Goal: Obtain resource: Obtain resource

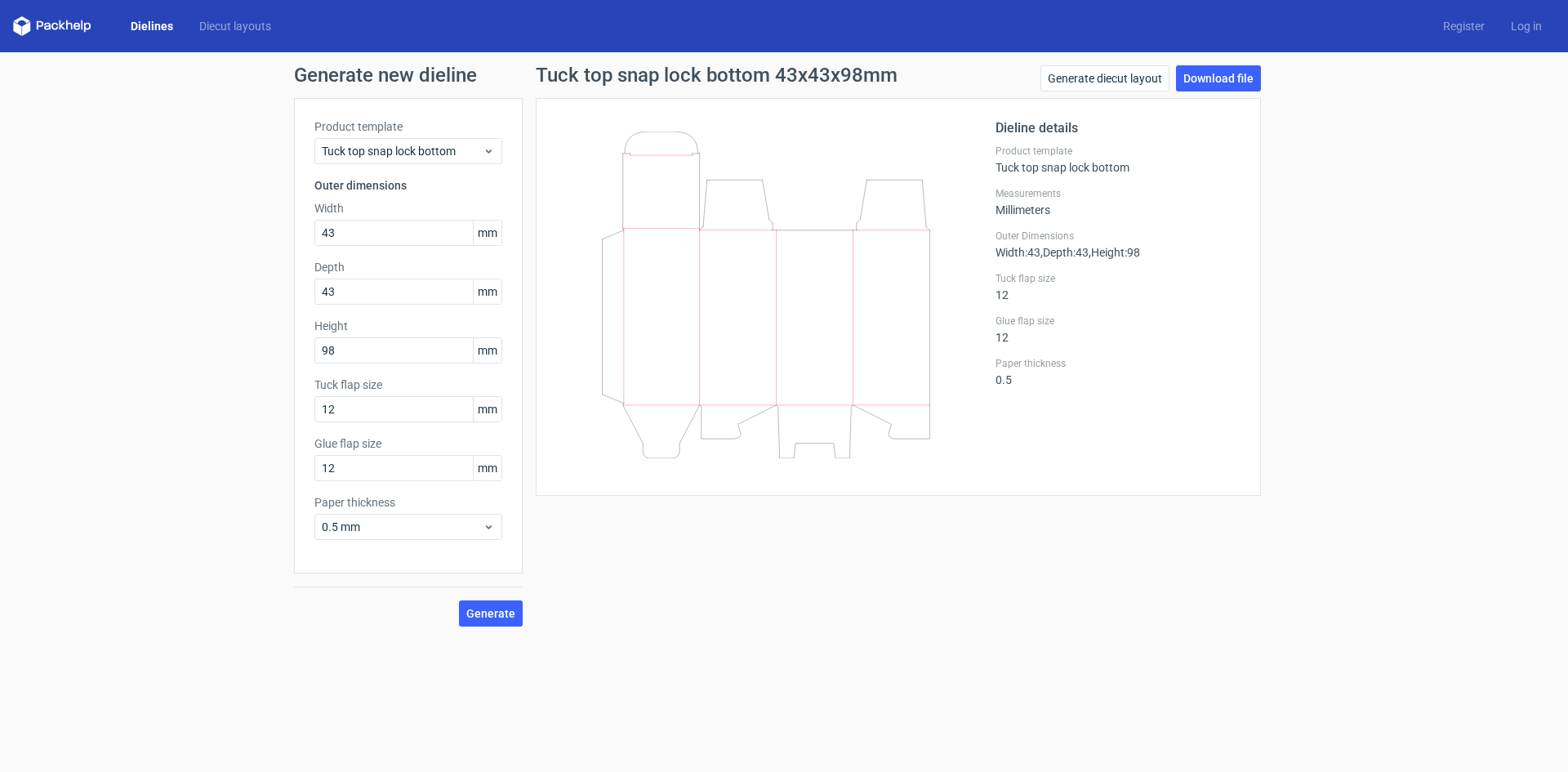
click at [153, 28] on link "Dielines" at bounding box center [152, 26] width 68 height 16
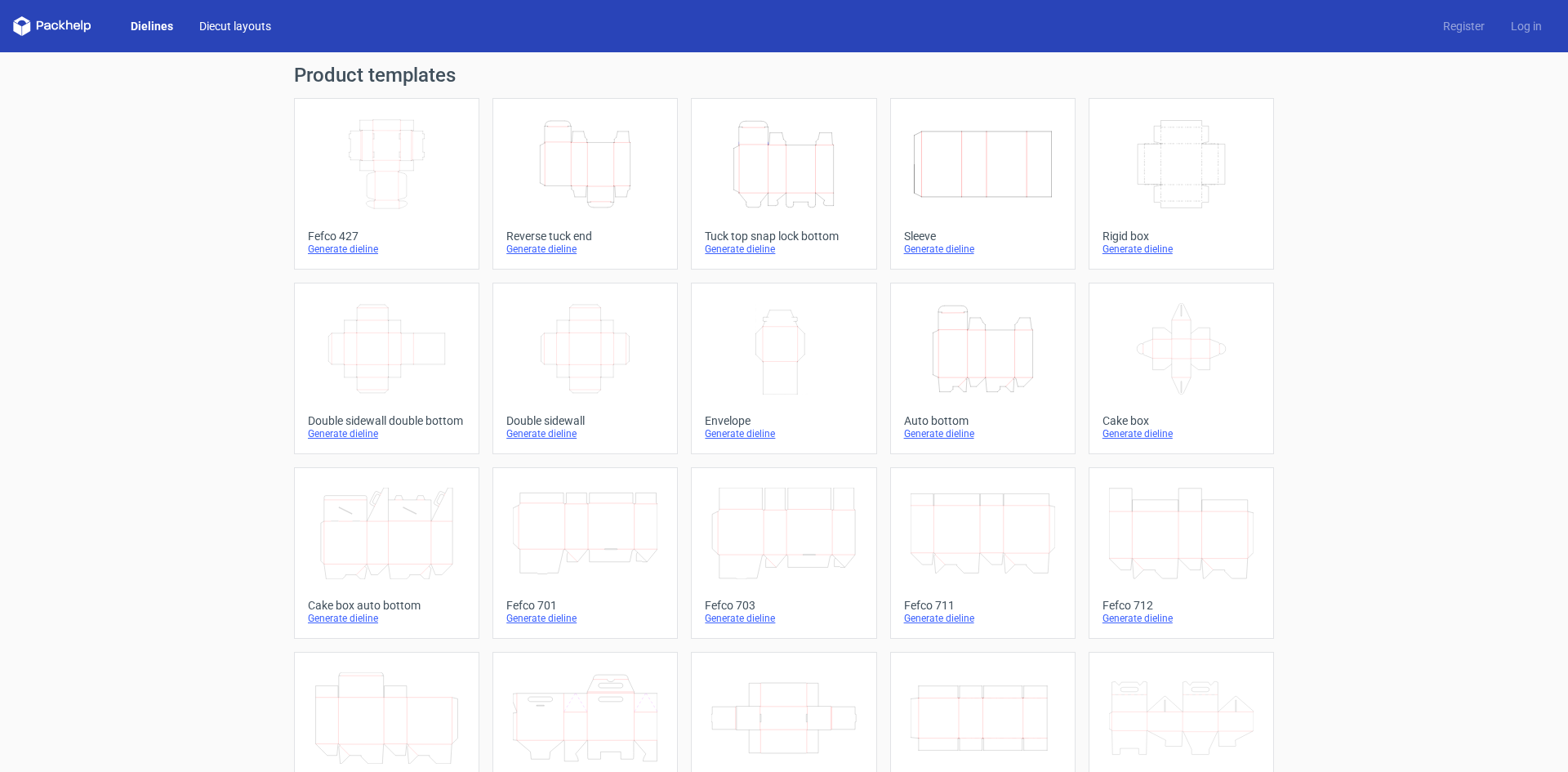
click at [229, 30] on link "Diecut layouts" at bounding box center [235, 26] width 98 height 16
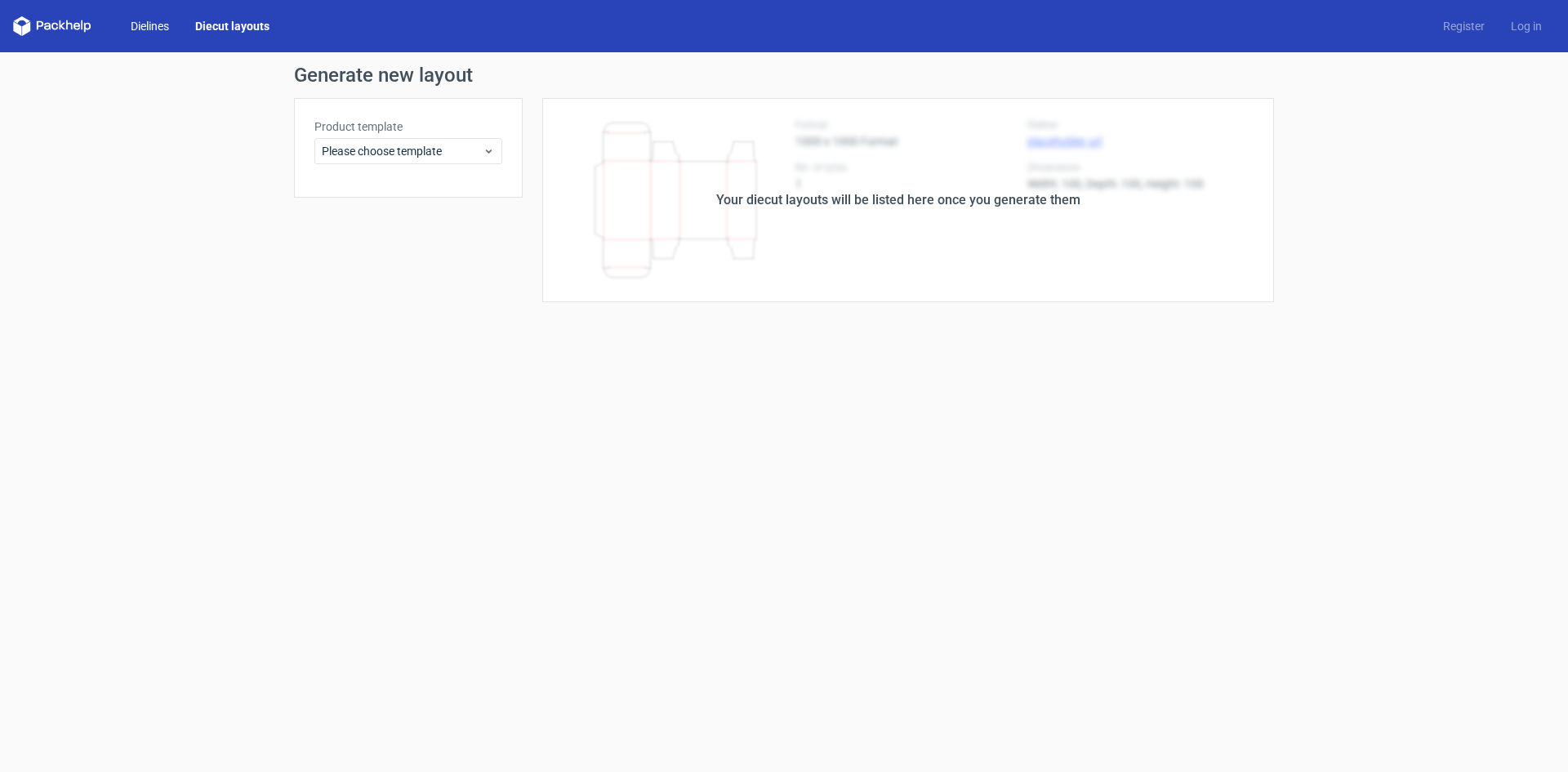
click at [158, 22] on link "Dielines" at bounding box center [150, 26] width 65 height 16
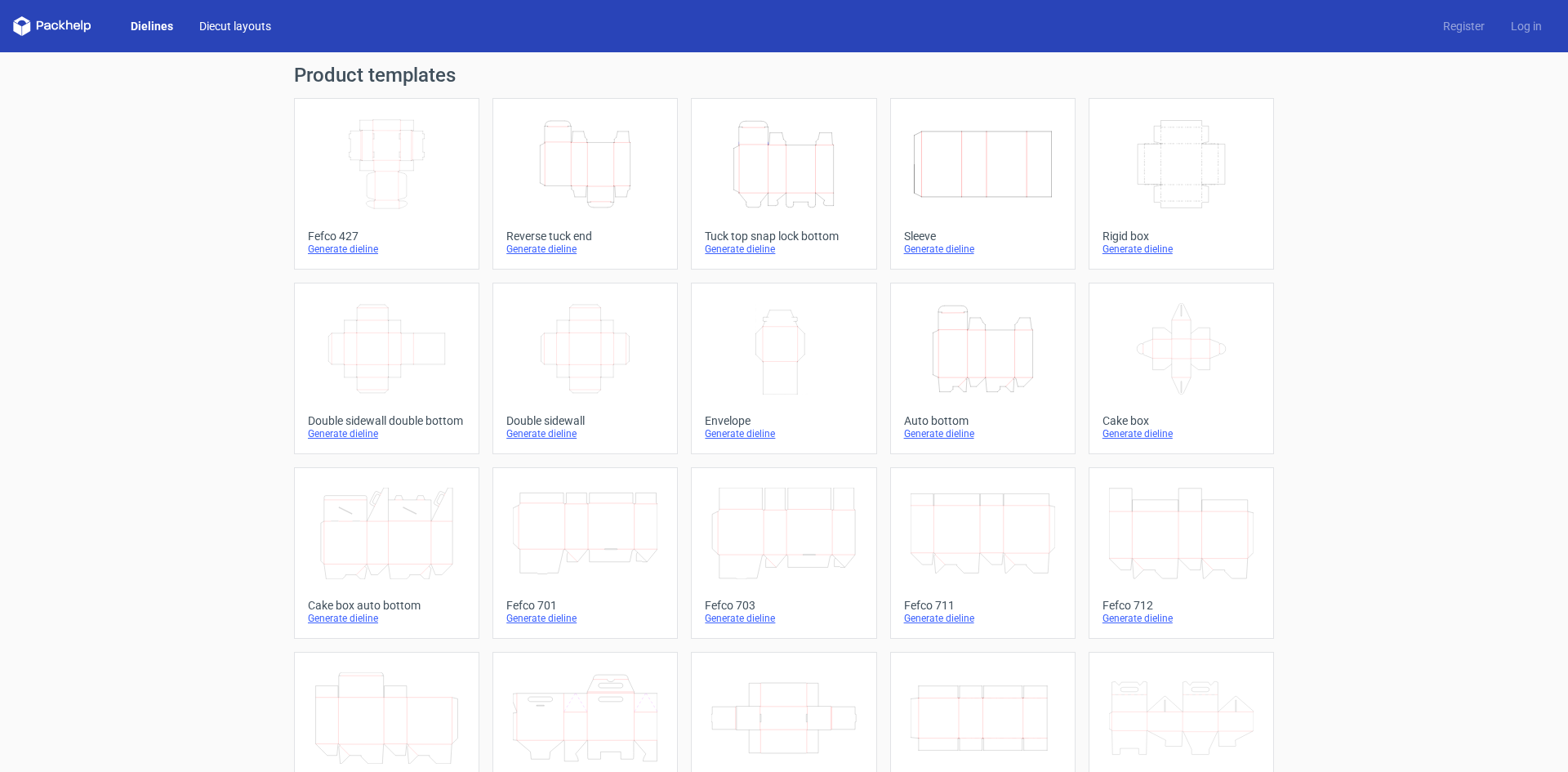
click at [229, 22] on link "Diecut layouts" at bounding box center [235, 26] width 98 height 16
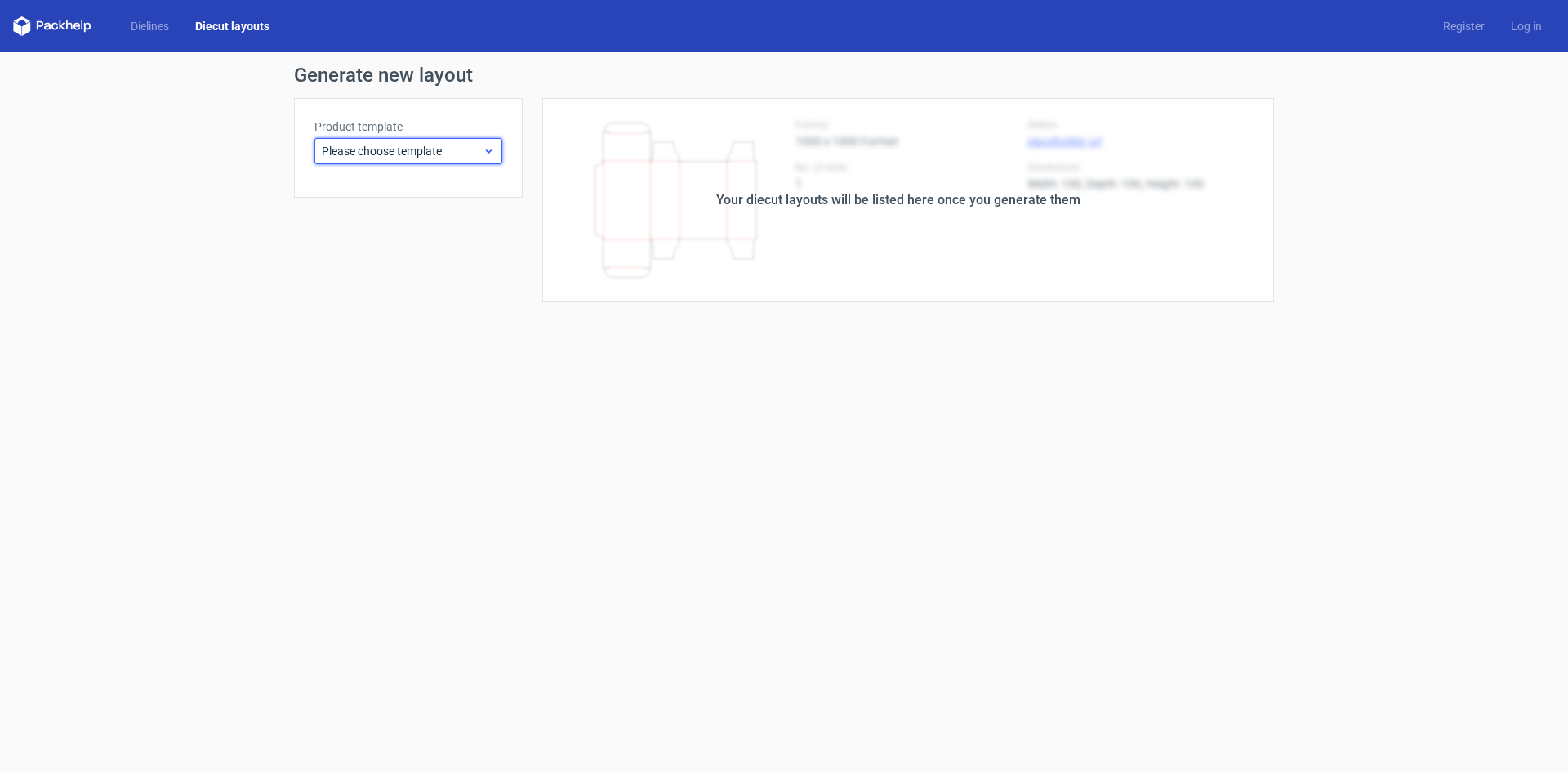
click at [484, 149] on icon at bounding box center [489, 151] width 13 height 13
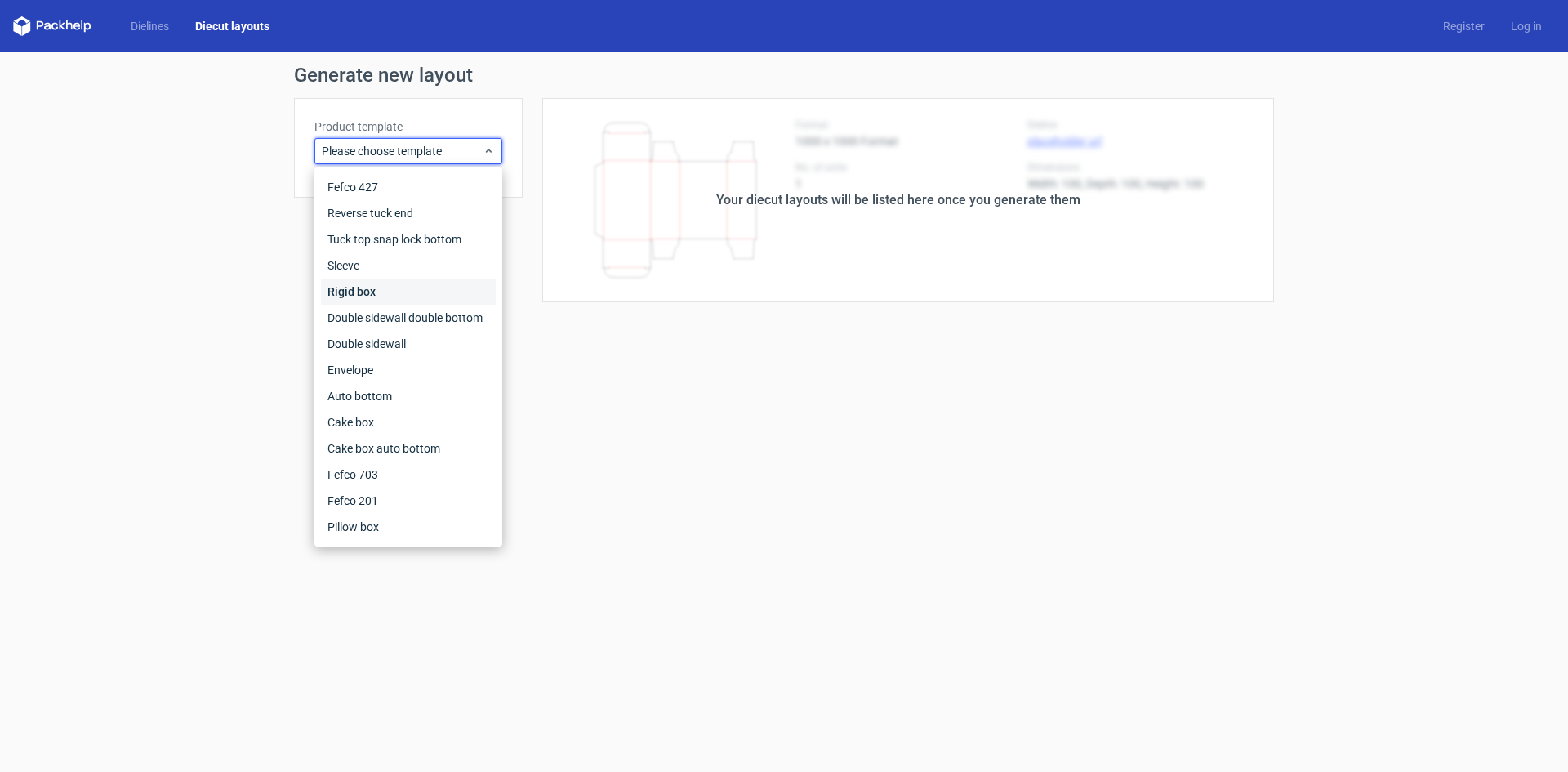
click at [389, 288] on div "Rigid box" at bounding box center [408, 291] width 175 height 26
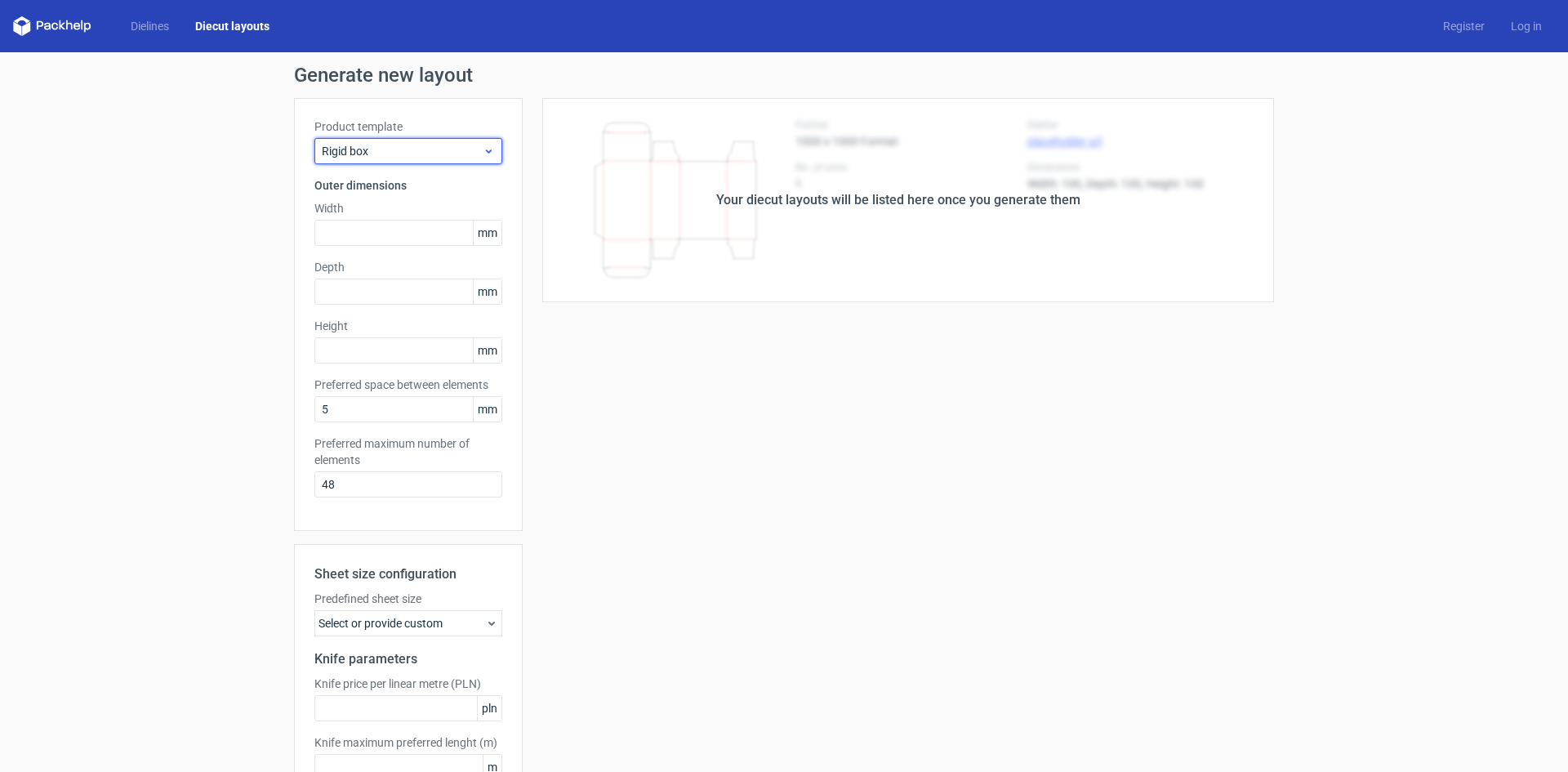
click at [483, 147] on icon at bounding box center [489, 151] width 13 height 13
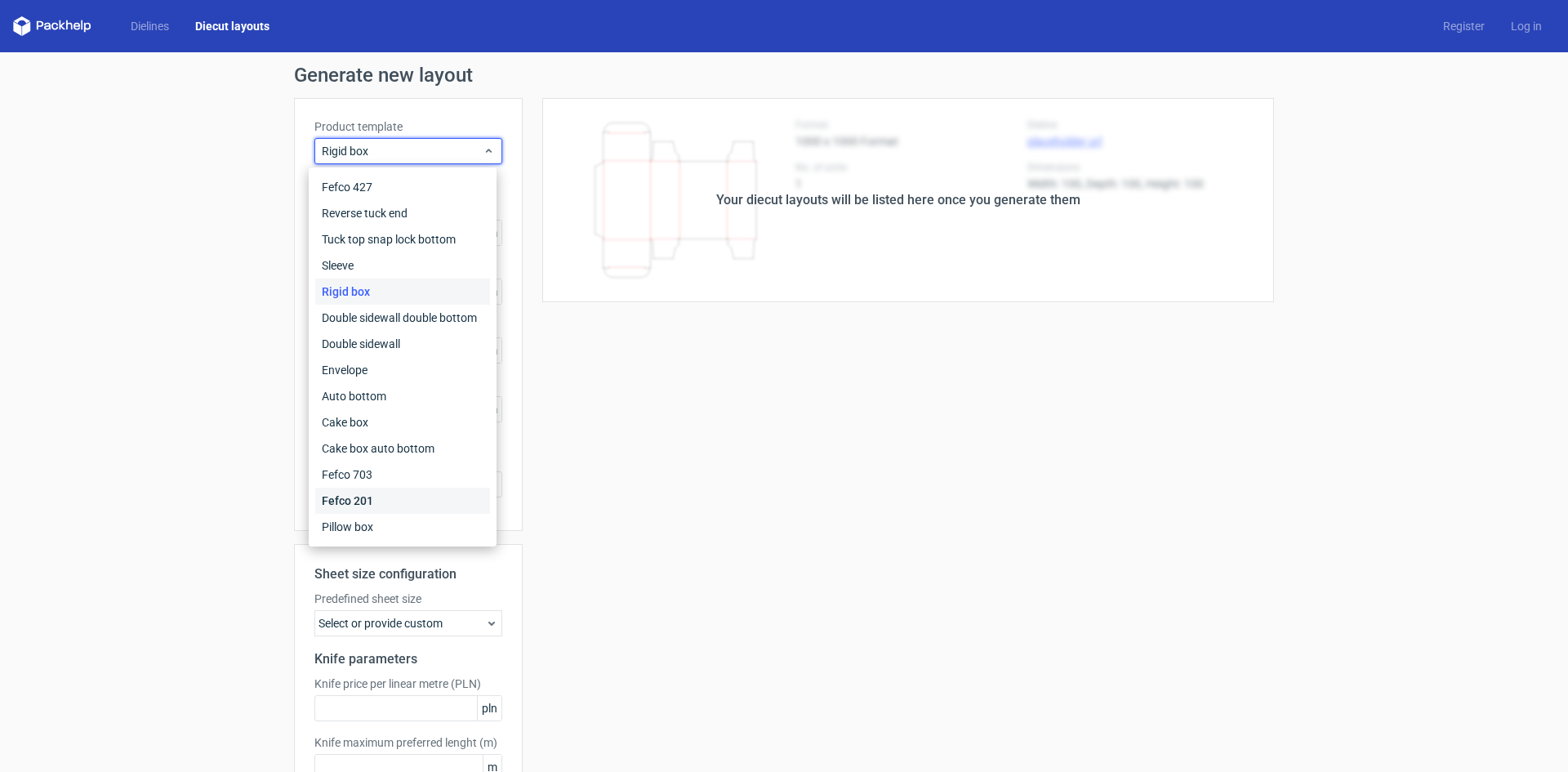
click at [362, 502] on div "Fefco 201" at bounding box center [402, 500] width 175 height 26
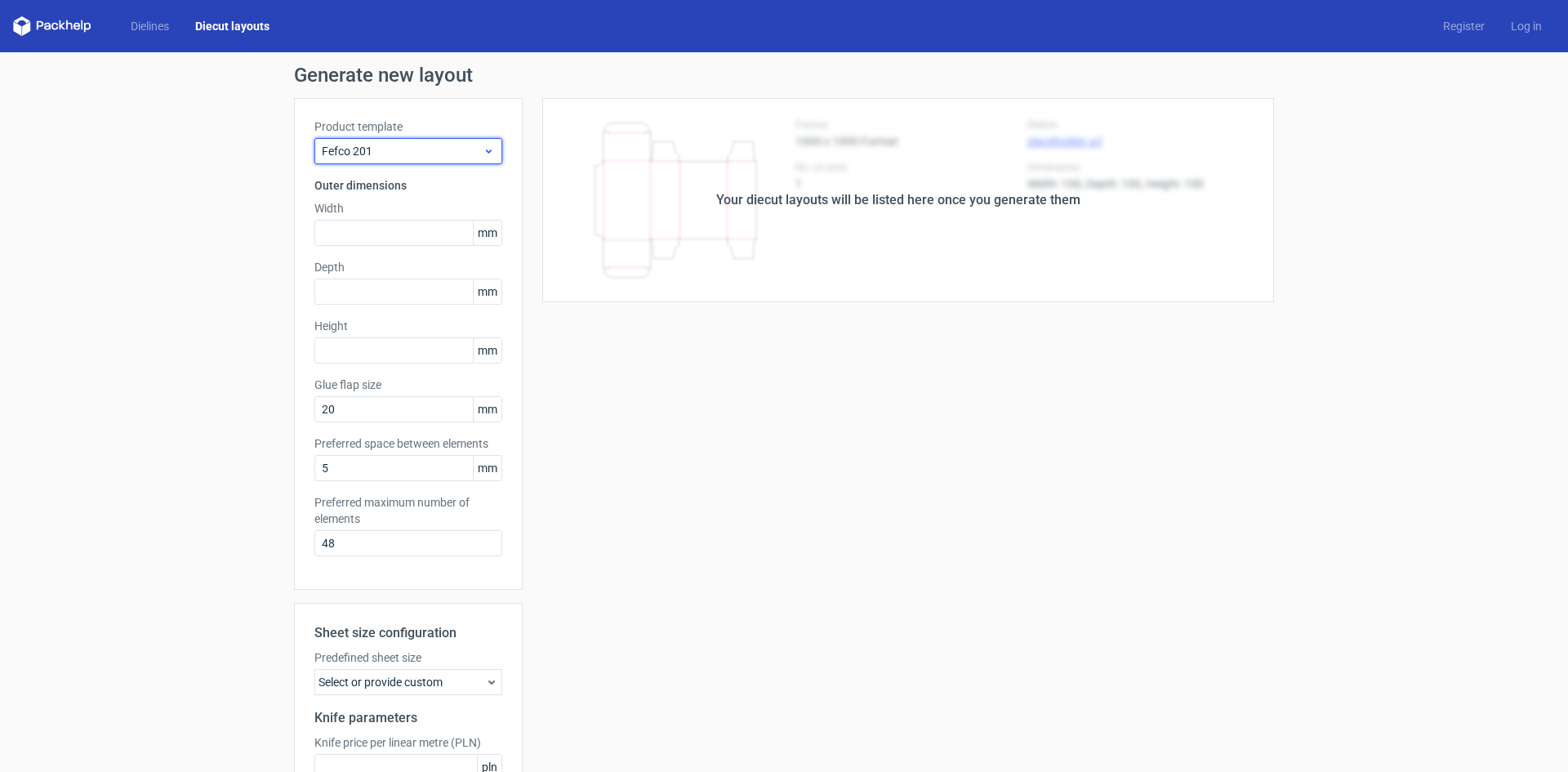
click at [468, 143] on span "Fefco 201" at bounding box center [402, 151] width 161 height 16
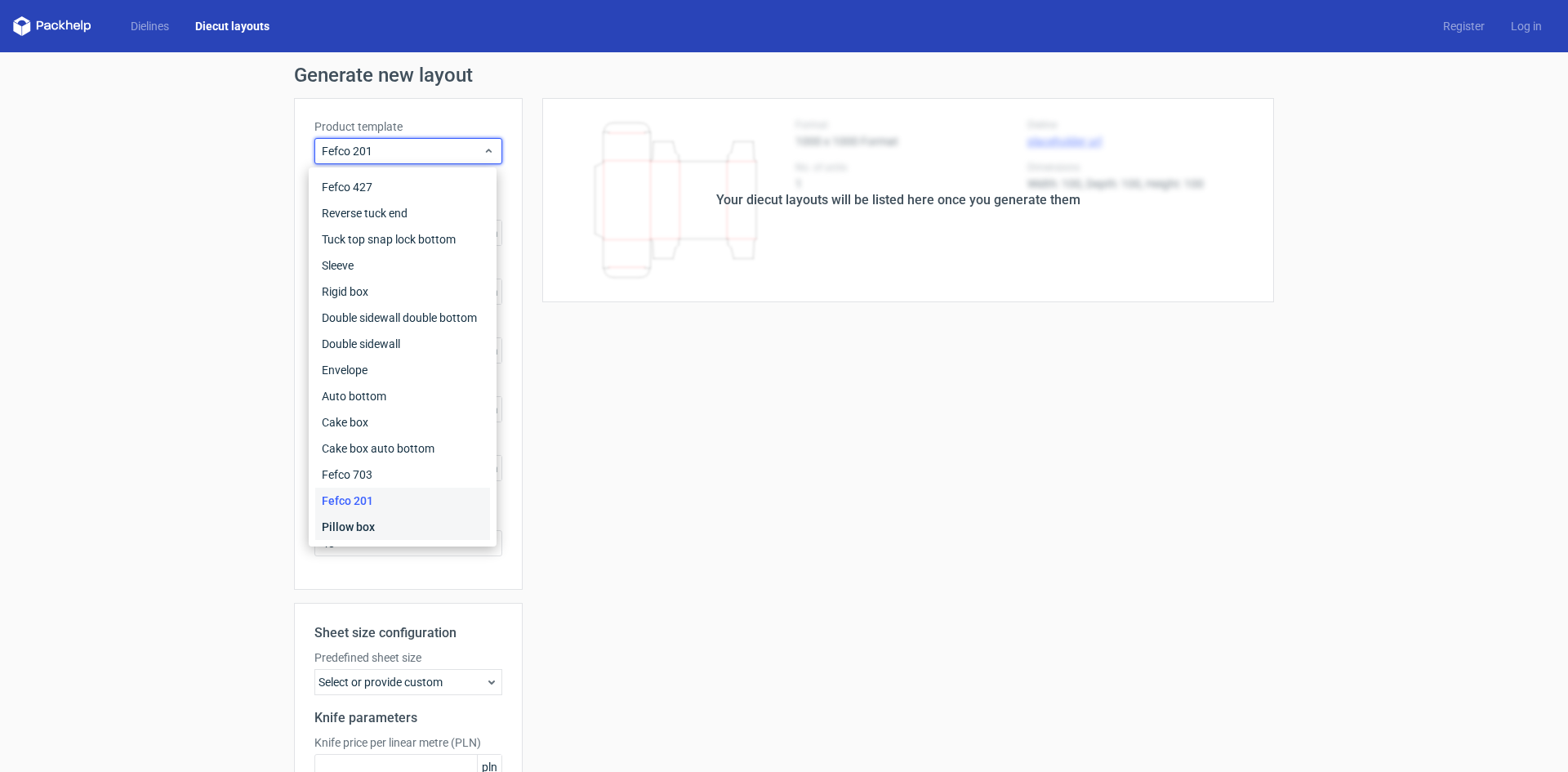
drag, startPoint x: 362, startPoint y: 525, endPoint x: 372, endPoint y: 525, distance: 10.0
click at [362, 524] on div "Pillow box" at bounding box center [402, 526] width 175 height 26
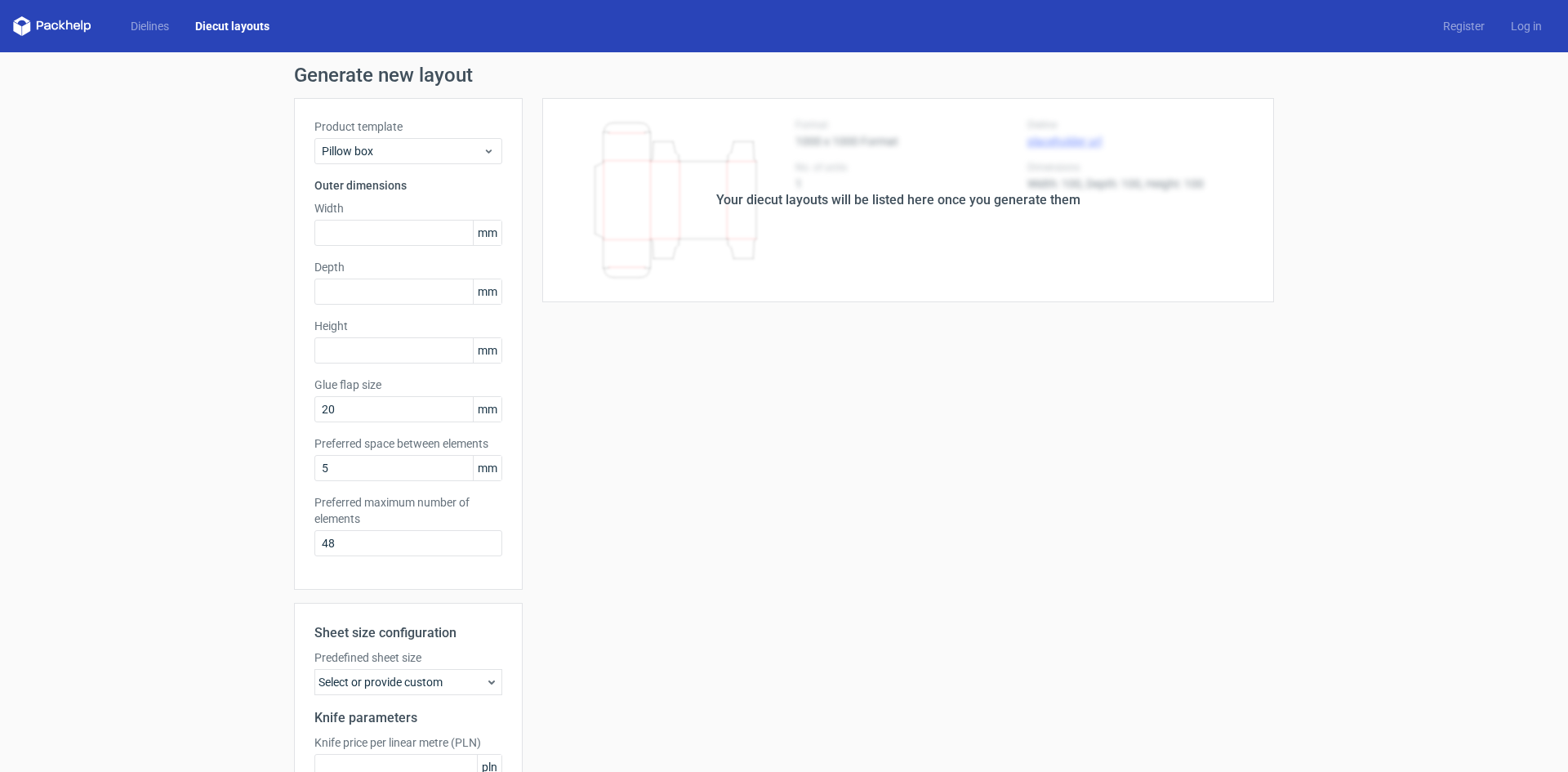
drag, startPoint x: 58, startPoint y: 25, endPoint x: 82, endPoint y: 27, distance: 24.1
click at [59, 24] on g at bounding box center [64, 27] width 54 height 13
click at [211, 25] on link "Diecut layouts" at bounding box center [232, 26] width 100 height 16
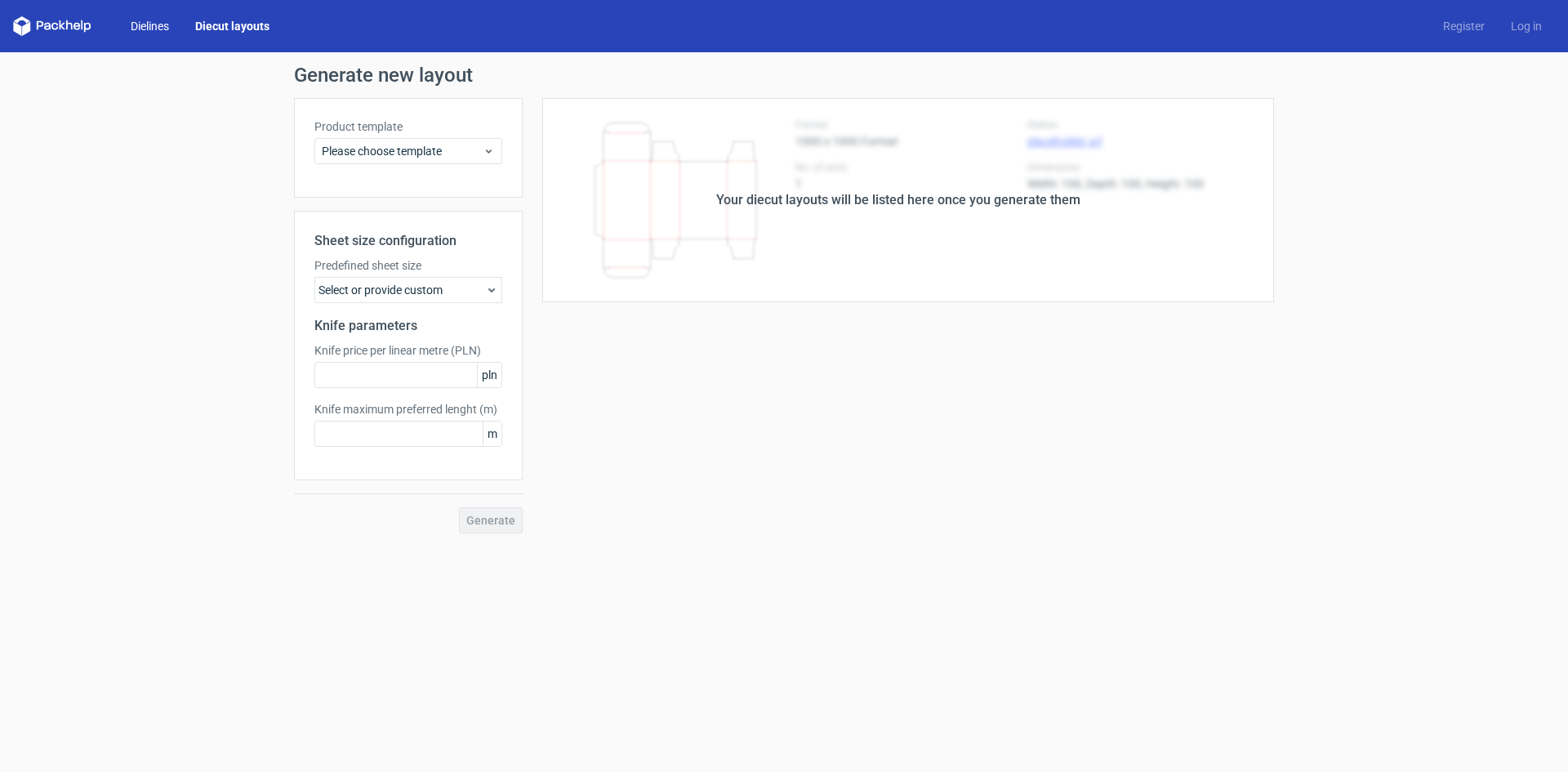
click at [158, 24] on link "Dielines" at bounding box center [150, 26] width 65 height 16
